Goal: Task Accomplishment & Management: Manage account settings

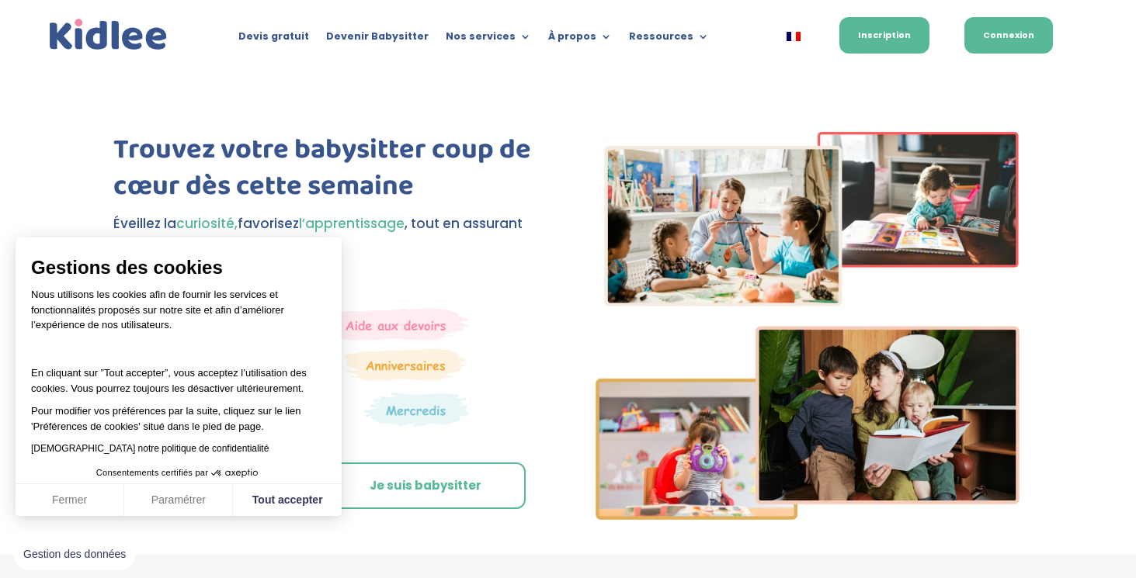
click at [990, 39] on link "Connexion" at bounding box center [1008, 35] width 88 height 36
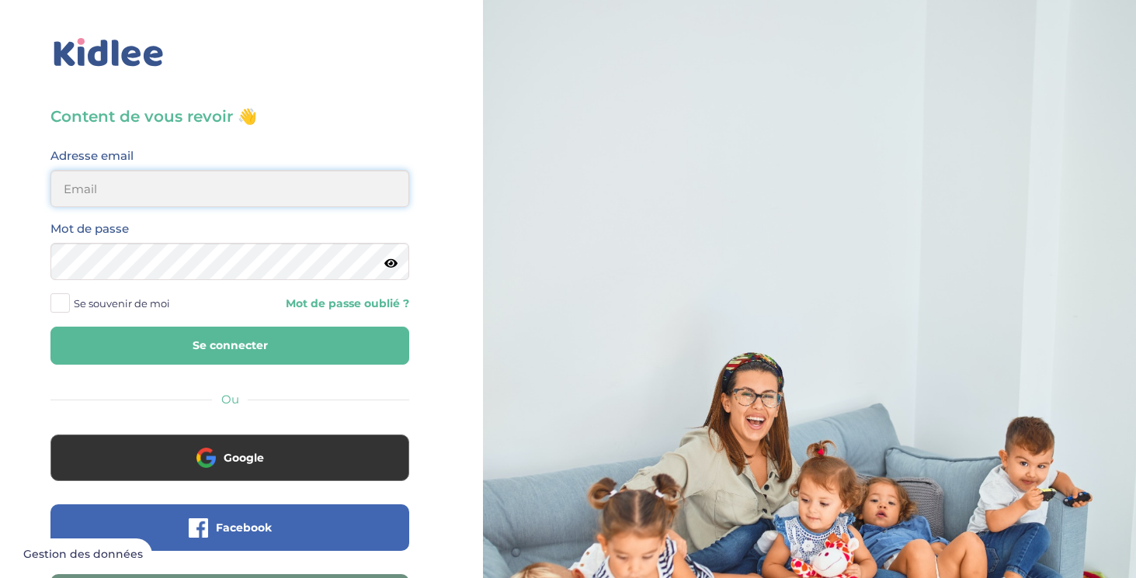
type input "gayoutj@gmail.com"
click at [230, 336] on button "Se connecter" at bounding box center [229, 346] width 359 height 38
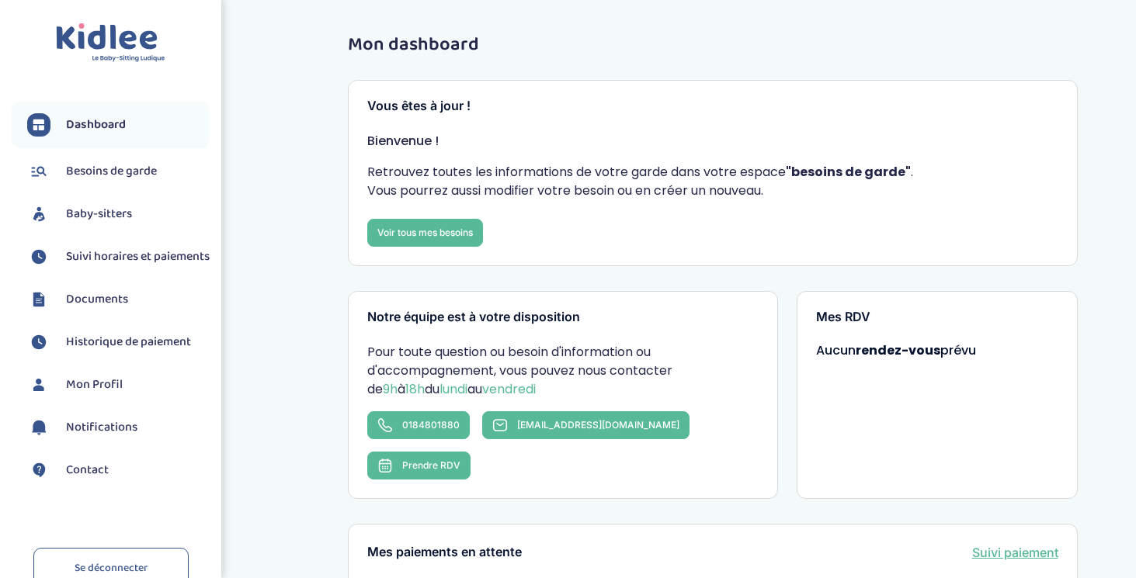
click at [113, 252] on span "Suivi horaires et paiements" at bounding box center [138, 257] width 144 height 19
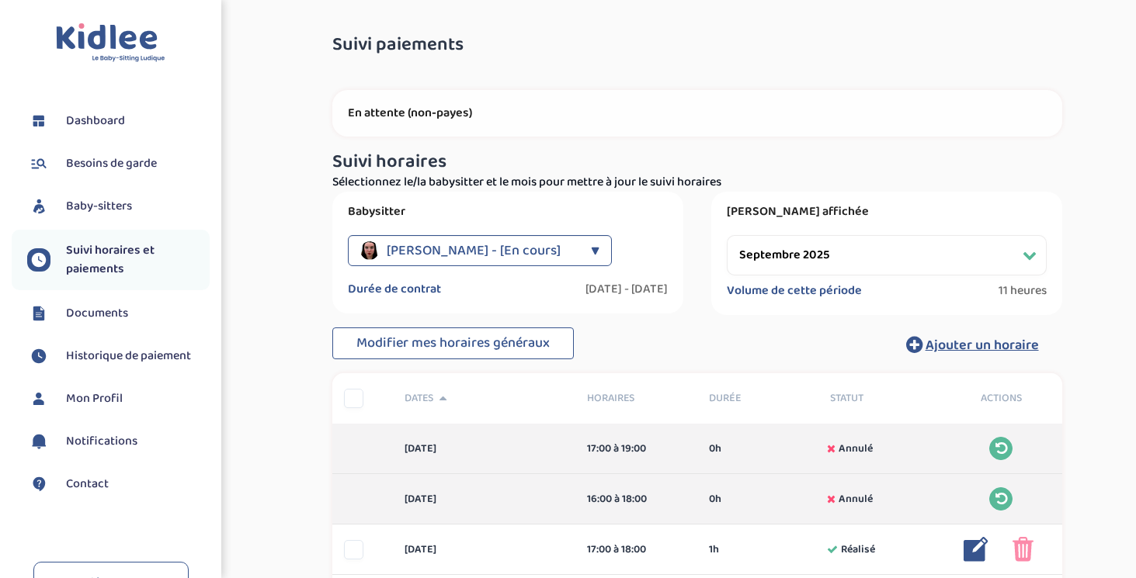
click at [594, 247] on div "▼" at bounding box center [595, 250] width 9 height 31
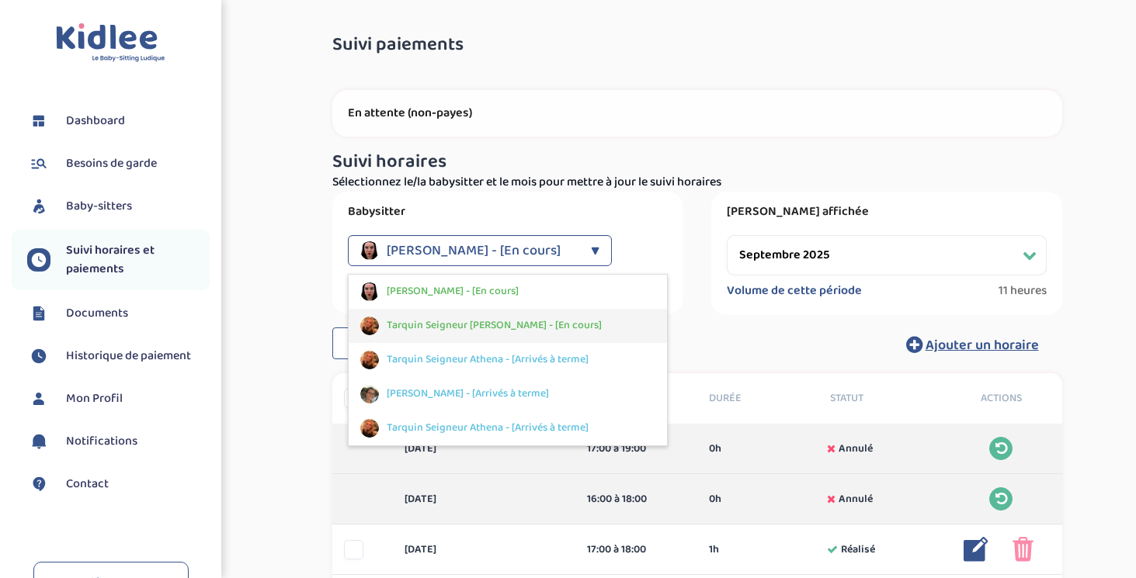
click at [529, 328] on span "Tarquin Seigneur Athena - [En cours]" at bounding box center [494, 325] width 215 height 16
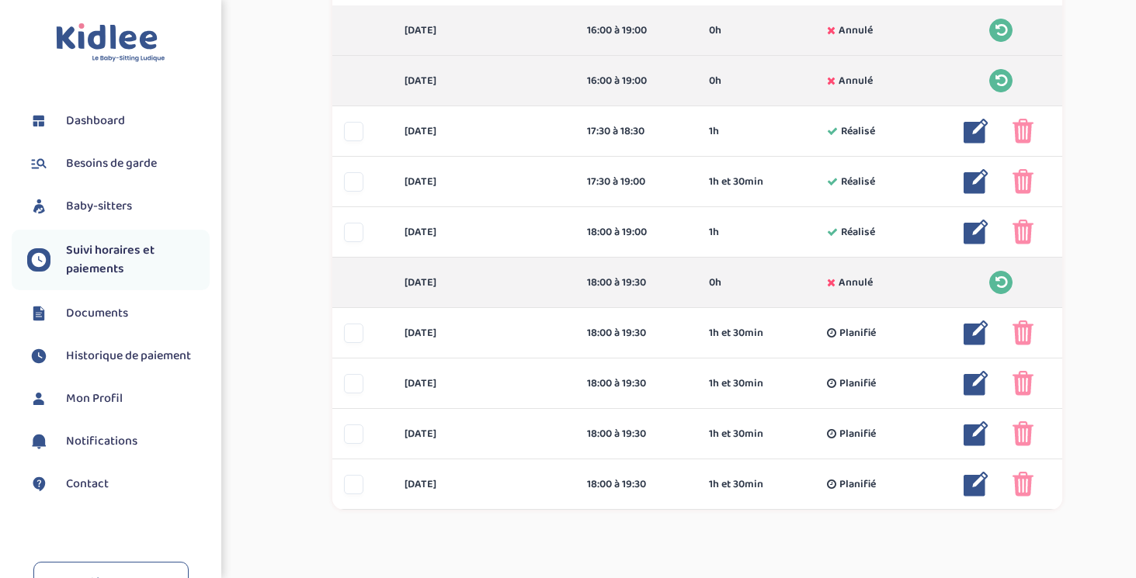
scroll to position [427, 0]
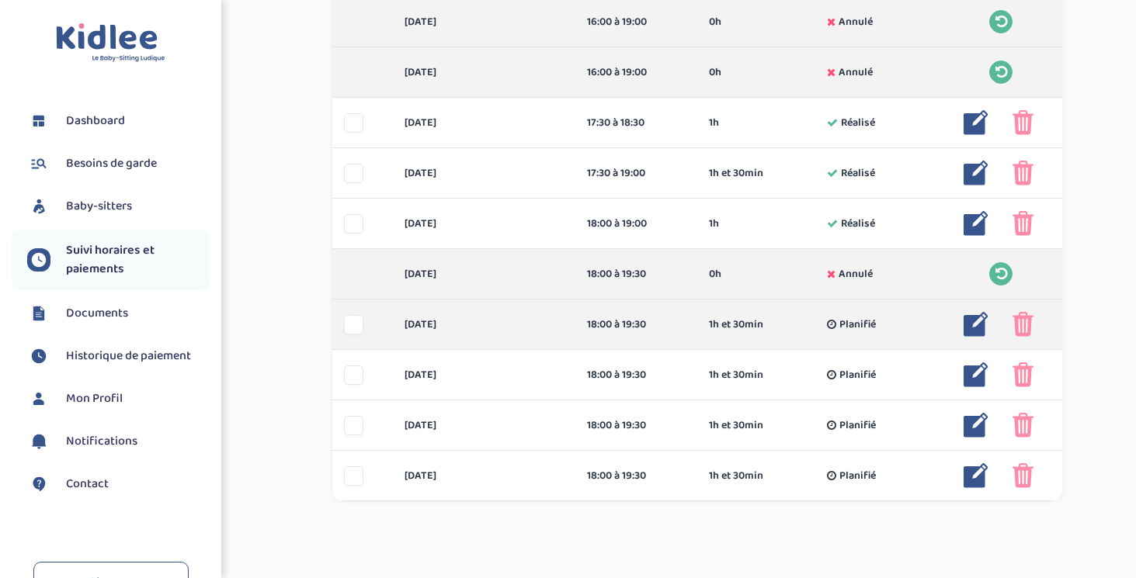
click at [1021, 328] on img at bounding box center [1022, 324] width 21 height 25
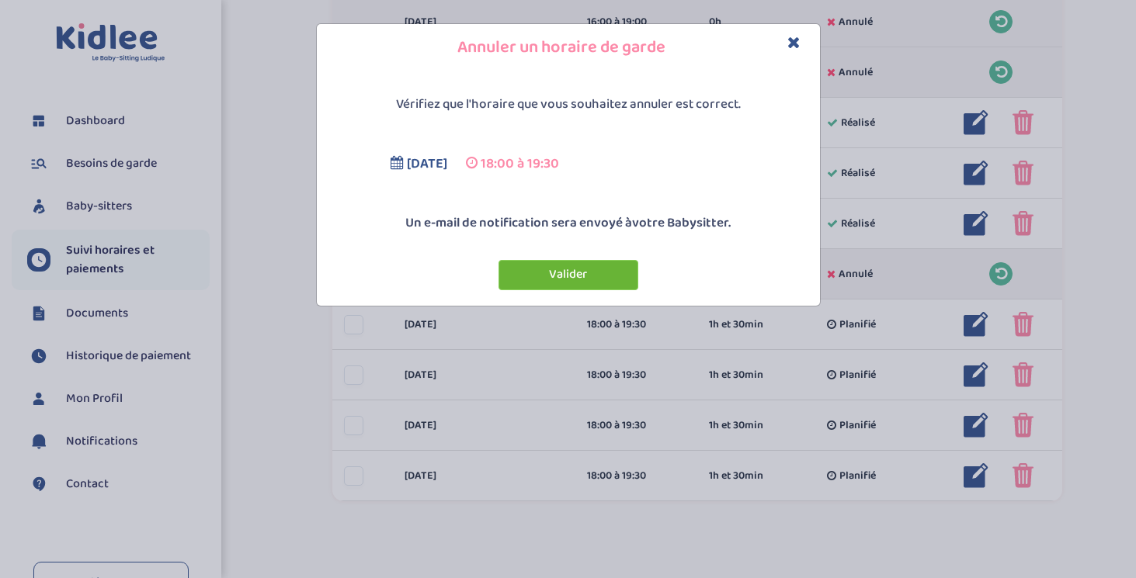
click at [616, 279] on button "Valider" at bounding box center [568, 275] width 140 height 30
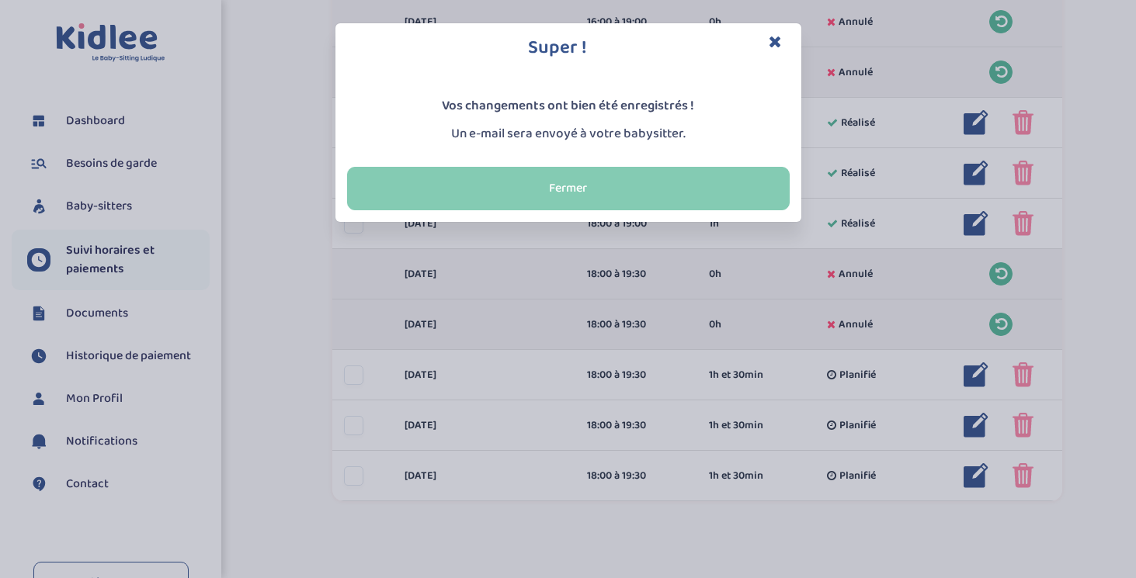
click at [711, 186] on button "Fermer" at bounding box center [568, 188] width 442 height 43
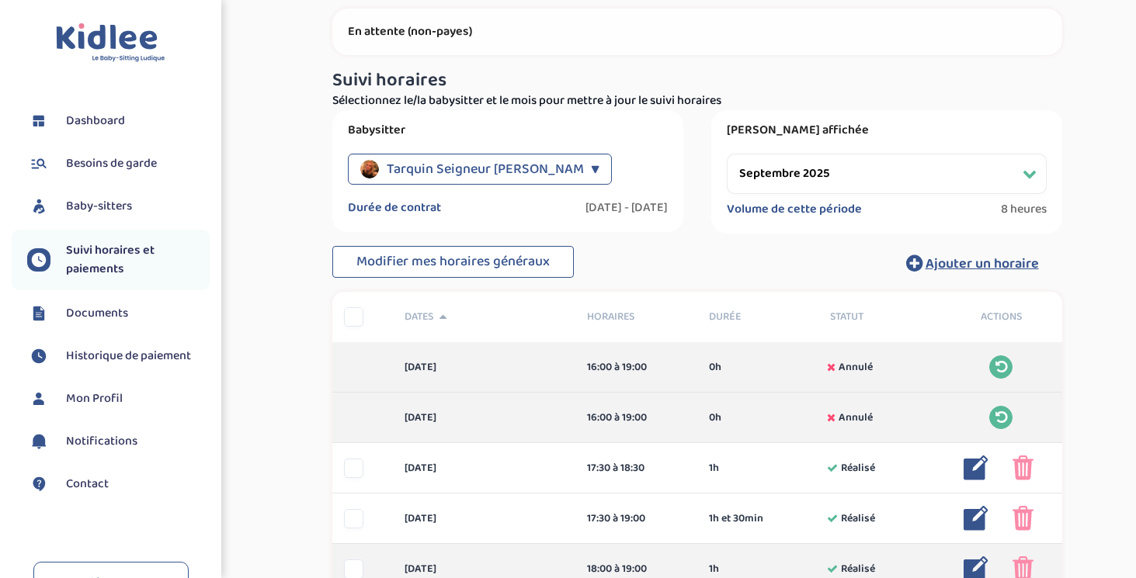
scroll to position [58, 0]
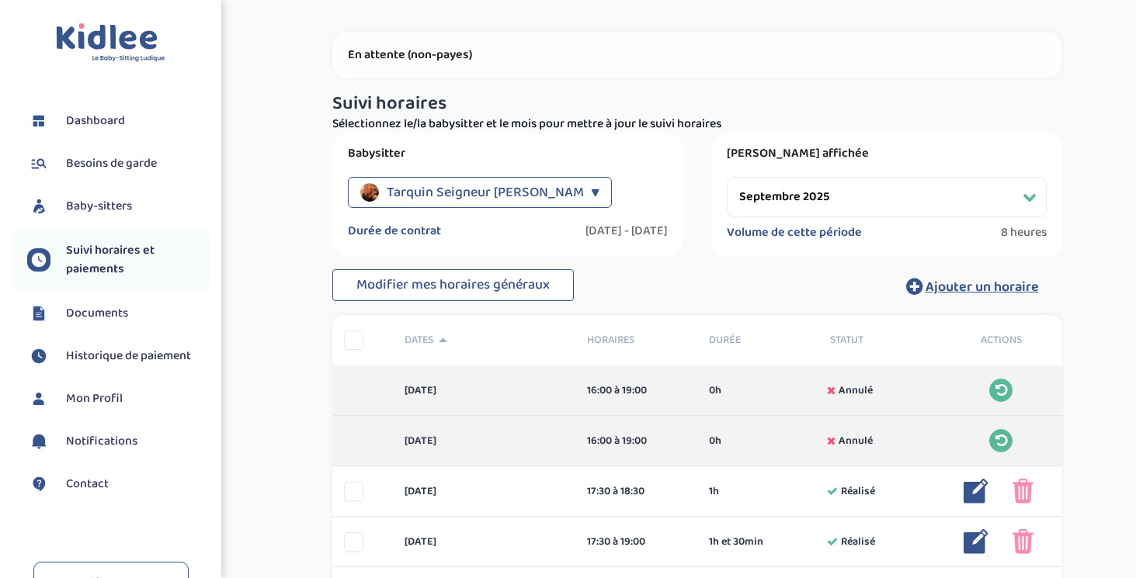
click at [518, 192] on span "Tarquin Seigneur Athena - [En cours]" at bounding box center [527, 192] width 281 height 31
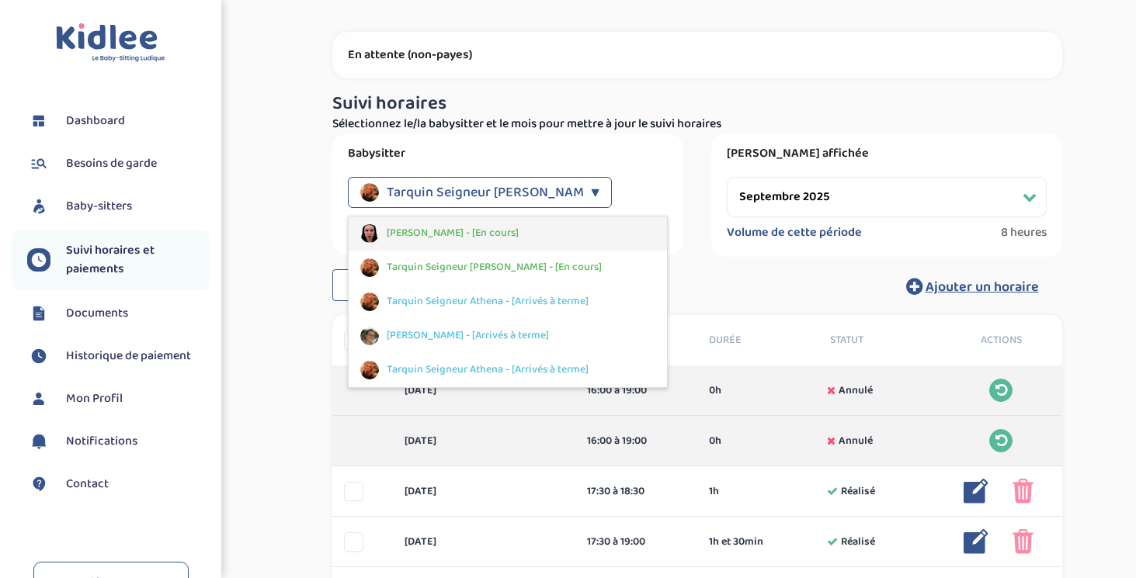
click at [467, 239] on span "Savary Mathilde - [En cours]" at bounding box center [453, 233] width 132 height 16
select select "septembre 2025"
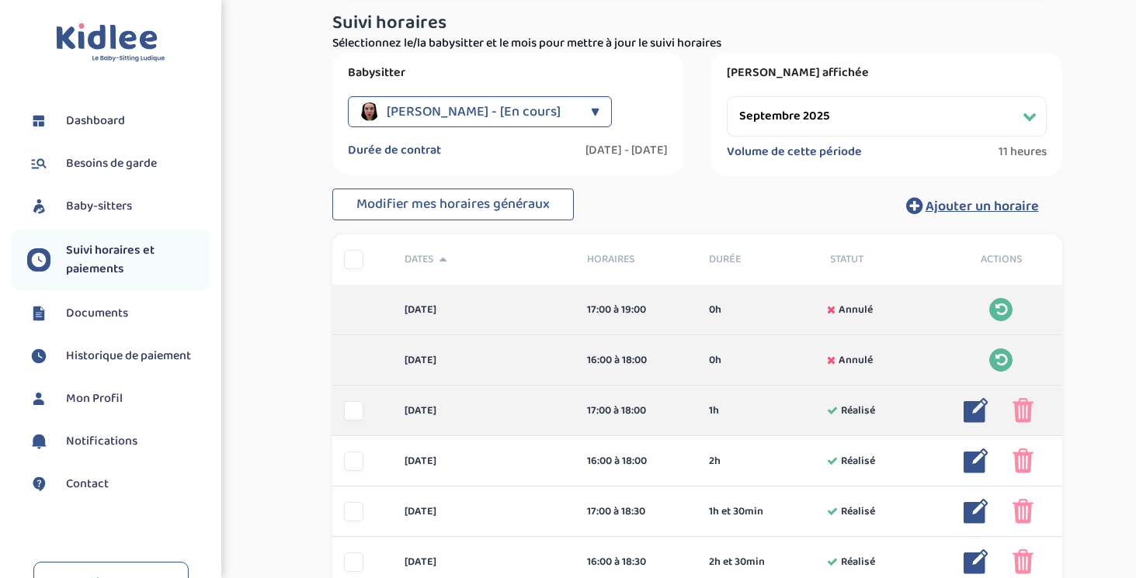
scroll to position [0, 0]
